Goal: Information Seeking & Learning: Understand process/instructions

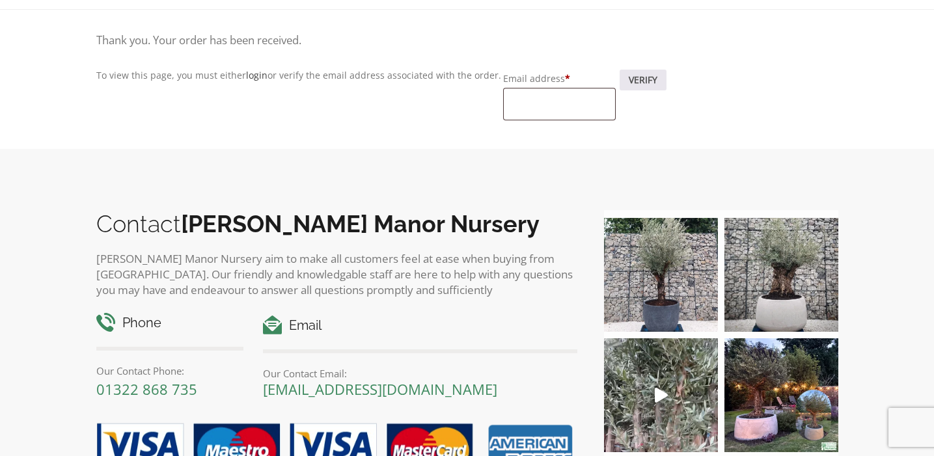
scroll to position [666, 0]
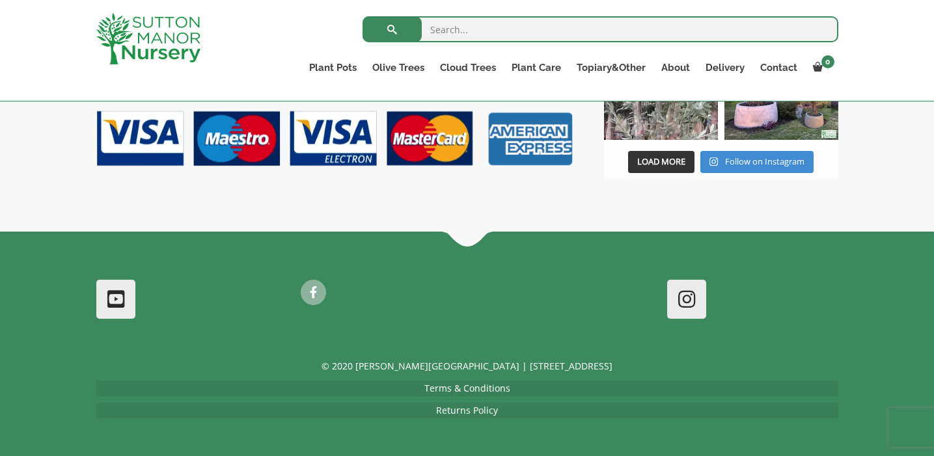
click at [464, 411] on link "Returns Policy" at bounding box center [467, 410] width 62 height 12
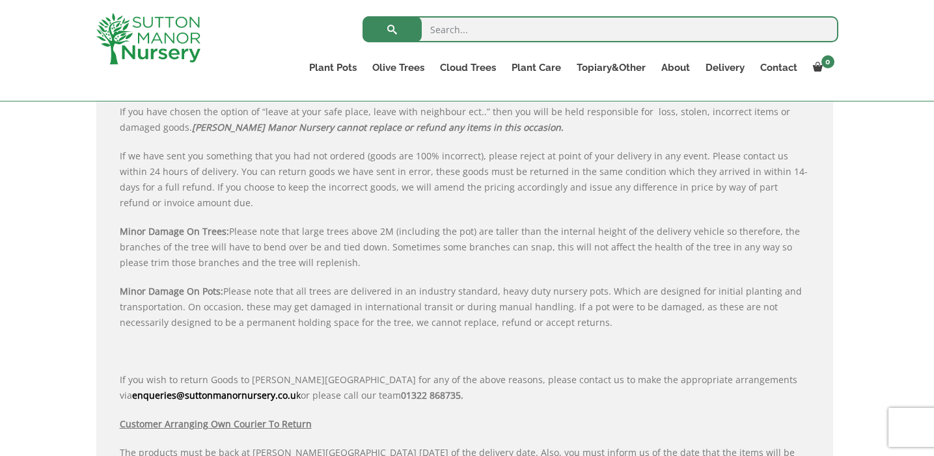
scroll to position [735, 0]
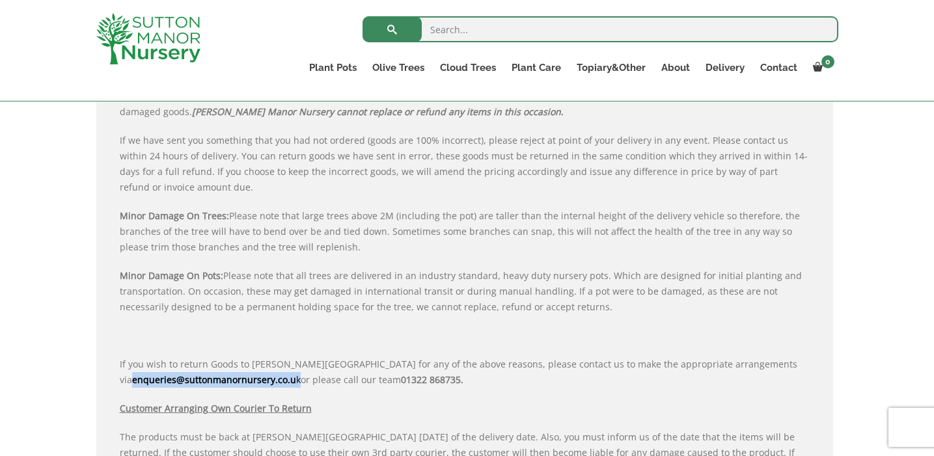
drag, startPoint x: 113, startPoint y: 383, endPoint x: 283, endPoint y: 380, distance: 169.3
copy span "enqueries@suttonmanornursery.co.u k"
